Goal: Task Accomplishment & Management: Manage account settings

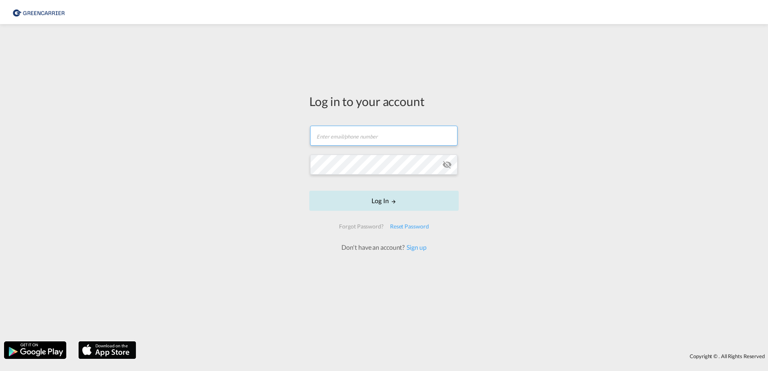
type input "[EMAIL_ADDRESS][PERSON_NAME][DOMAIN_NAME]"
click at [384, 204] on button "Log In" at bounding box center [383, 201] width 149 height 20
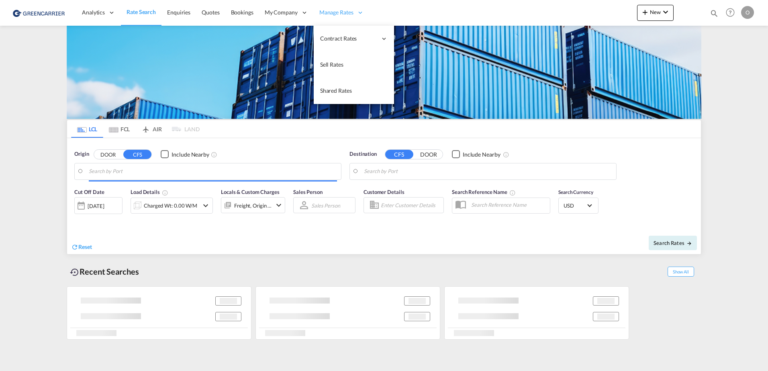
type input "CZ-70900, [GEOGRAPHIC_DATA]"
type input "[GEOGRAPHIC_DATA], [GEOGRAPHIC_DATA], USLAX"
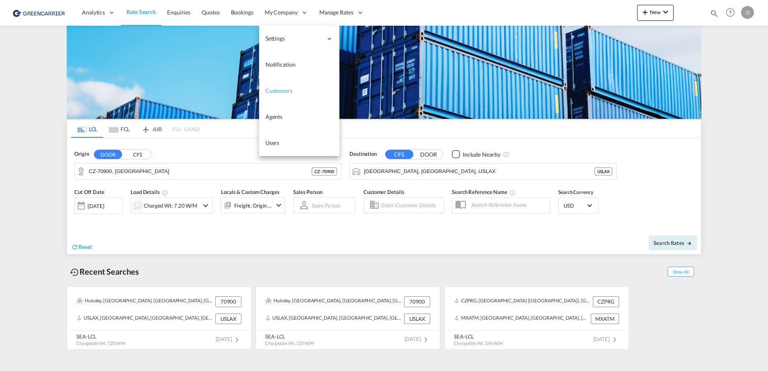
click at [297, 93] on link "Customers" at bounding box center [299, 91] width 80 height 26
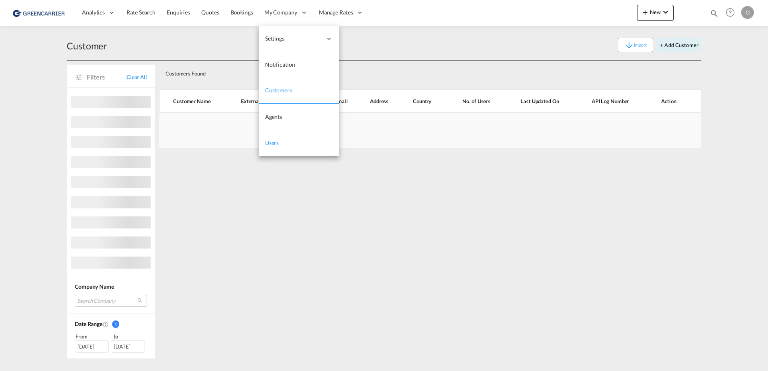
click at [284, 139] on link "Users" at bounding box center [299, 143] width 80 height 26
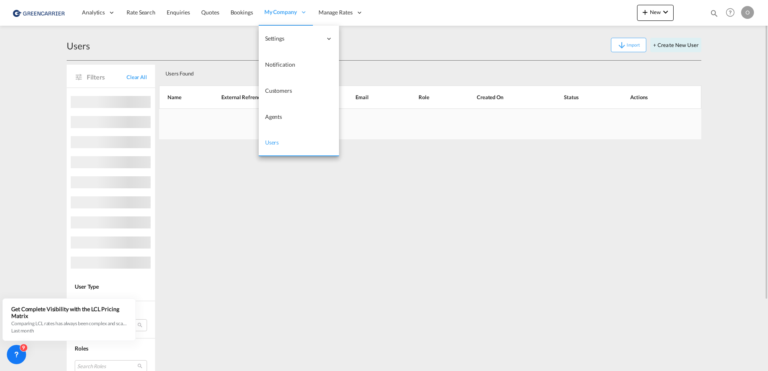
click at [275, 144] on span "Users" at bounding box center [272, 142] width 14 height 7
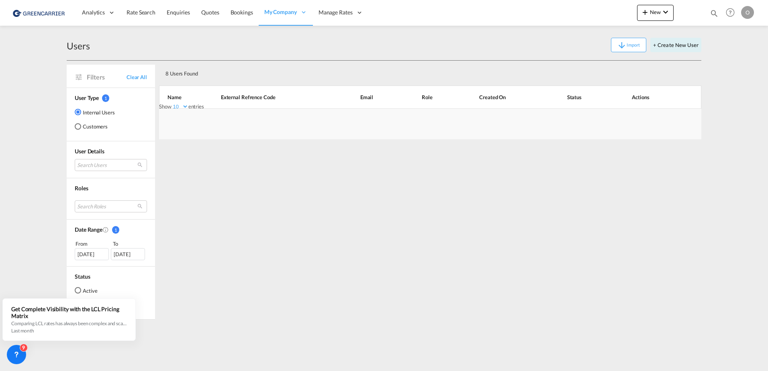
click at [95, 126] on md-radio-button "Customers" at bounding box center [95, 126] width 40 height 8
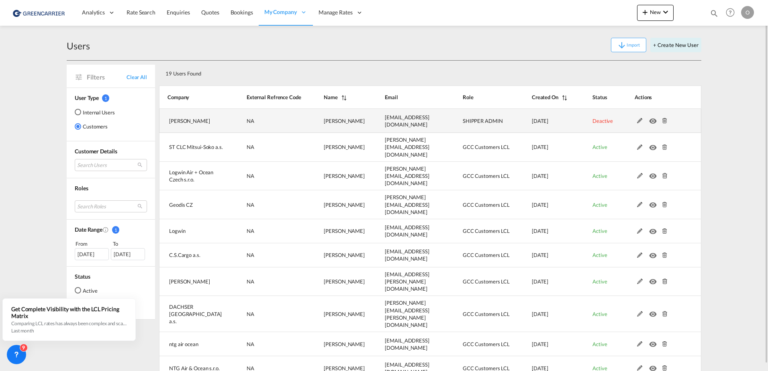
click at [636, 121] on md-icon at bounding box center [639, 121] width 10 height 6
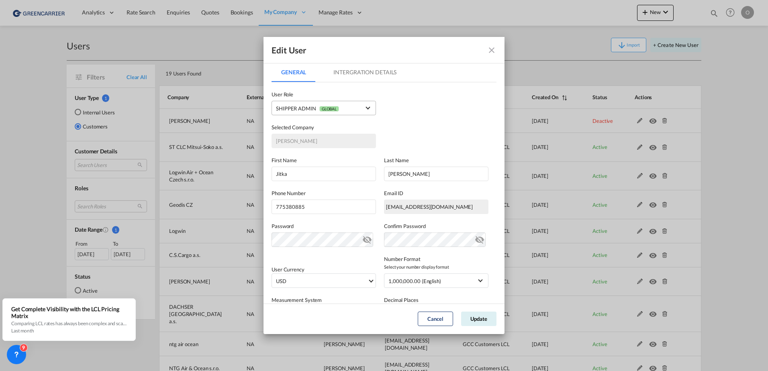
click at [320, 108] on span "GLOBAL" at bounding box center [329, 109] width 20 height 6
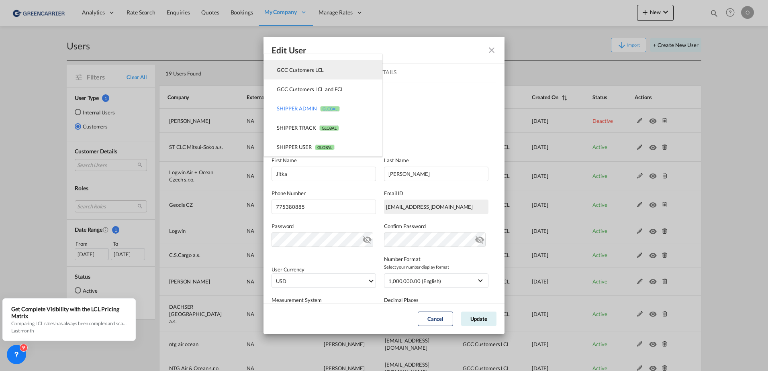
click at [310, 71] on div "GCC Customers LCL USER_DEFINED" at bounding box center [300, 69] width 47 height 7
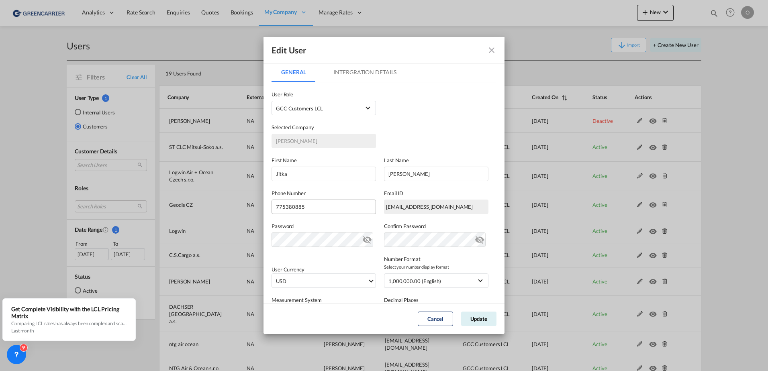
scroll to position [40, 0]
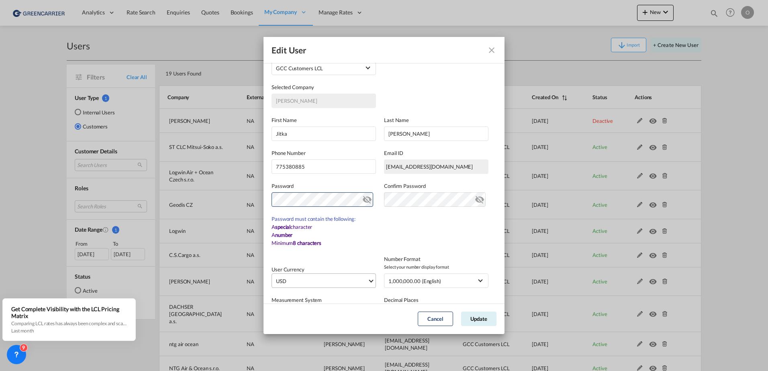
click at [277, 234] on md-content "User Type Internal Internal Customer User Role GCC Customers LCL USER_DEFINED S…" at bounding box center [383, 212] width 225 height 341
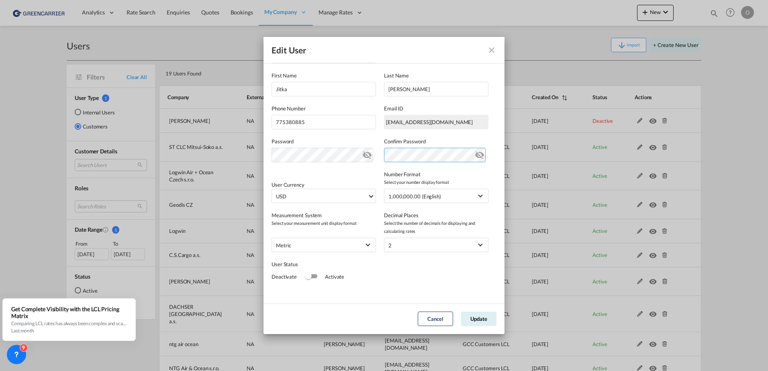
scroll to position [88, 0]
click at [308, 275] on div "Switch 1" at bounding box center [308, 272] width 7 height 7
click at [412, 243] on span "2" at bounding box center [430, 242] width 84 height 8
click at [357, 267] on md-backdrop at bounding box center [384, 185] width 768 height 371
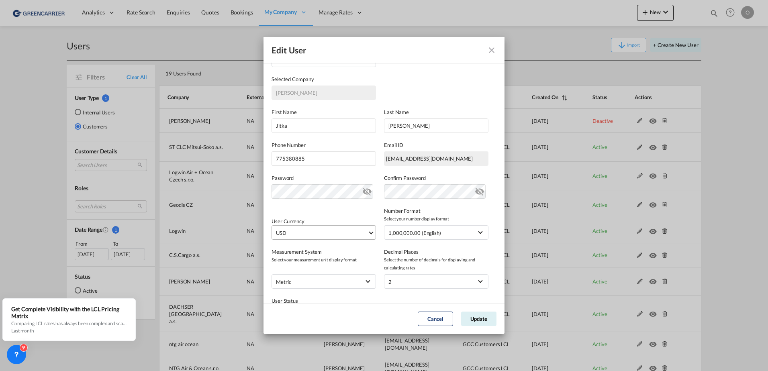
scroll to position [48, 0]
click at [453, 224] on div "Number Format Select your number display format 1,000,000.00 (English) 1.000.00…" at bounding box center [440, 223] width 112 height 33
click at [459, 235] on span "1,000,000.00 (English)" at bounding box center [430, 233] width 84 height 8
click at [490, 204] on md-backdrop at bounding box center [384, 185] width 768 height 371
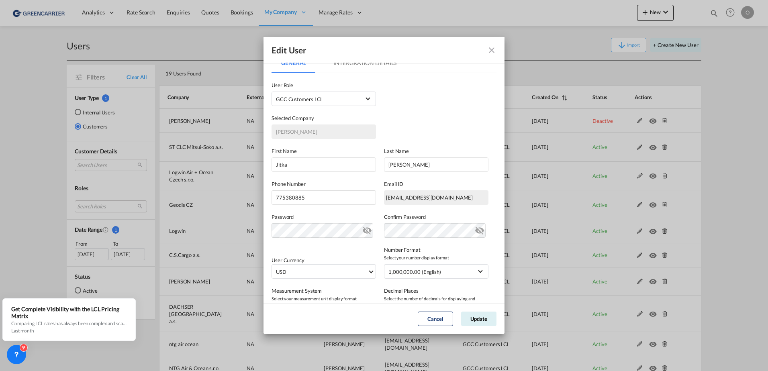
scroll to position [0, 0]
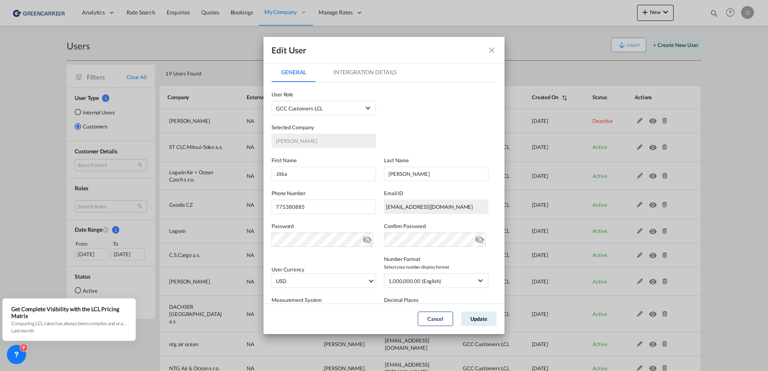
click at [346, 75] on md-tab-item "Intergration Details" at bounding box center [365, 72] width 82 height 19
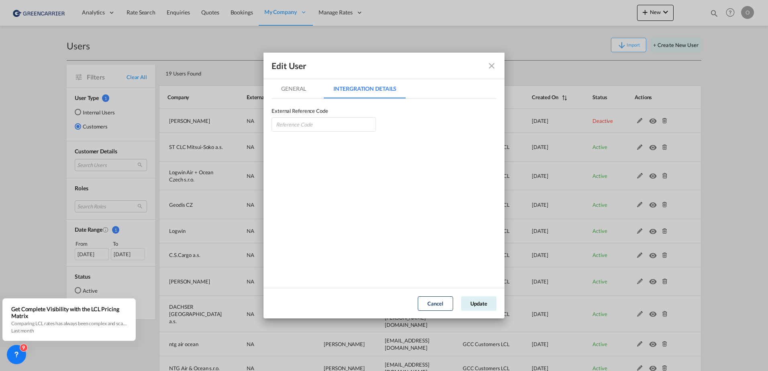
click at [282, 89] on md-tab-item "General" at bounding box center [293, 88] width 44 height 19
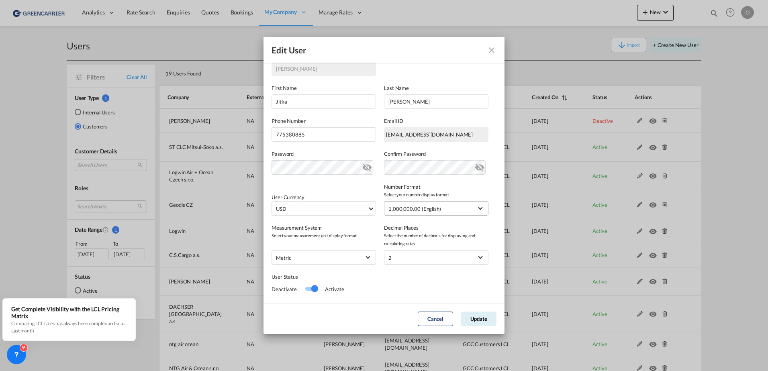
scroll to position [88, 0]
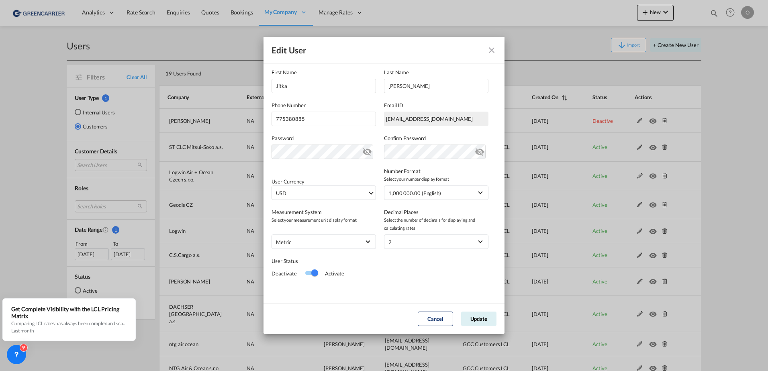
click at [353, 310] on md-dialog-actions "Cancel Update" at bounding box center [383, 319] width 241 height 31
click at [479, 323] on button "Update" at bounding box center [478, 319] width 35 height 14
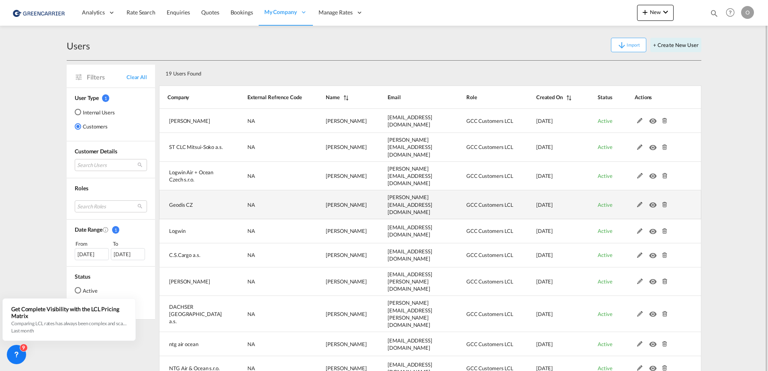
scroll to position [7, 0]
